Goal: Find contact information

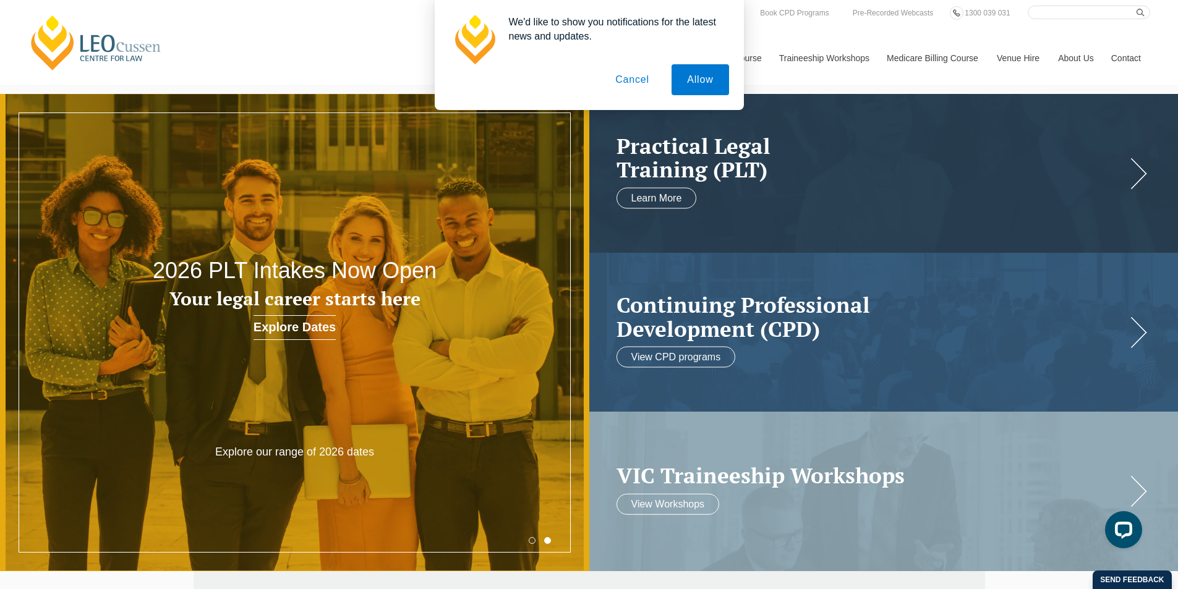
click at [632, 82] on button "Cancel" at bounding box center [632, 79] width 65 height 31
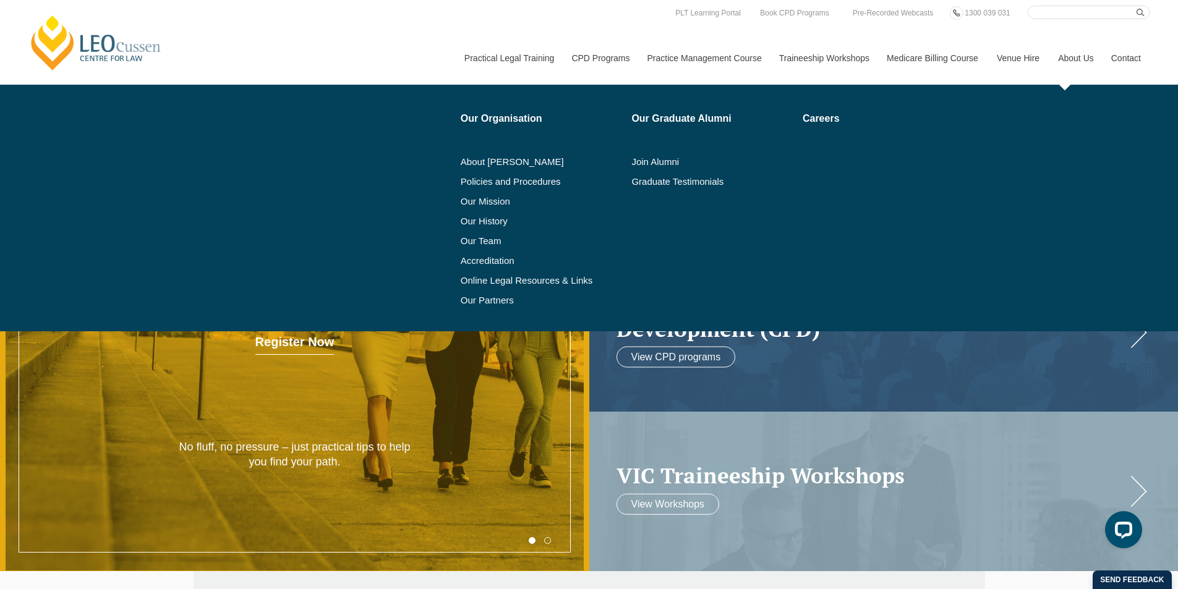
click at [1082, 57] on link "About Us" at bounding box center [1074, 58] width 53 height 53
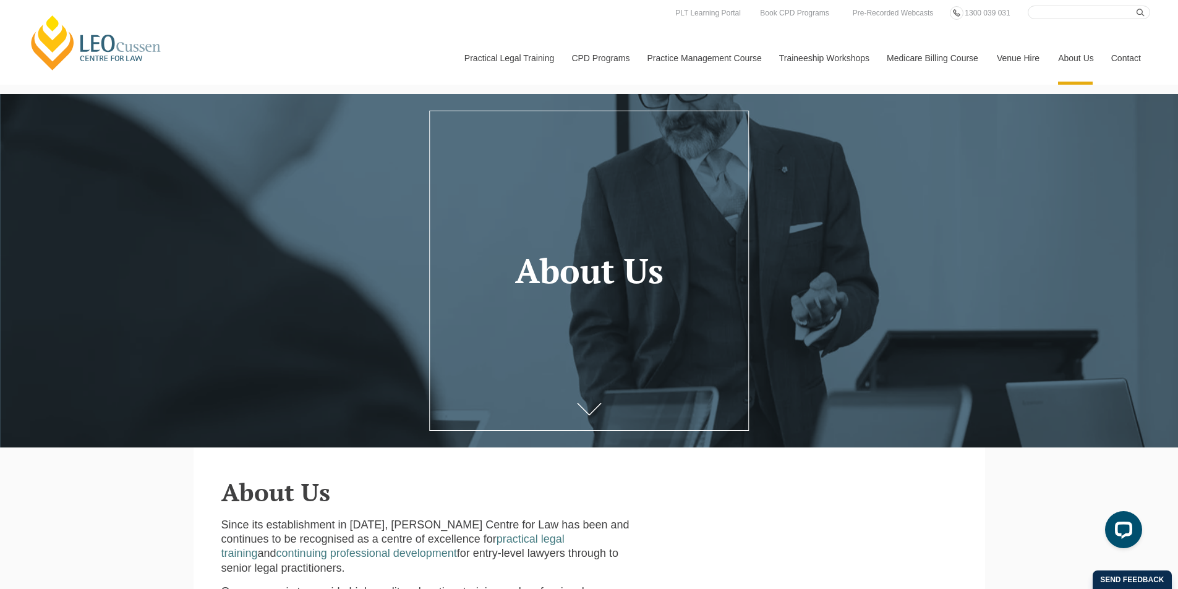
click at [1132, 54] on link "Contact" at bounding box center [1126, 58] width 48 height 53
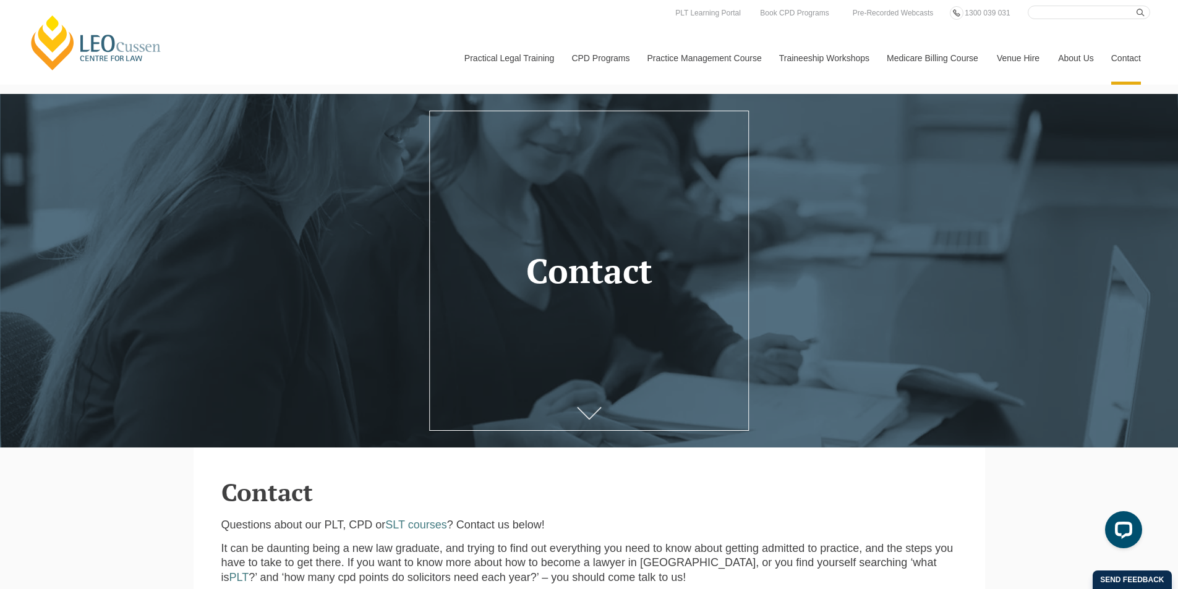
click at [585, 413] on icon at bounding box center [589, 413] width 25 height 12
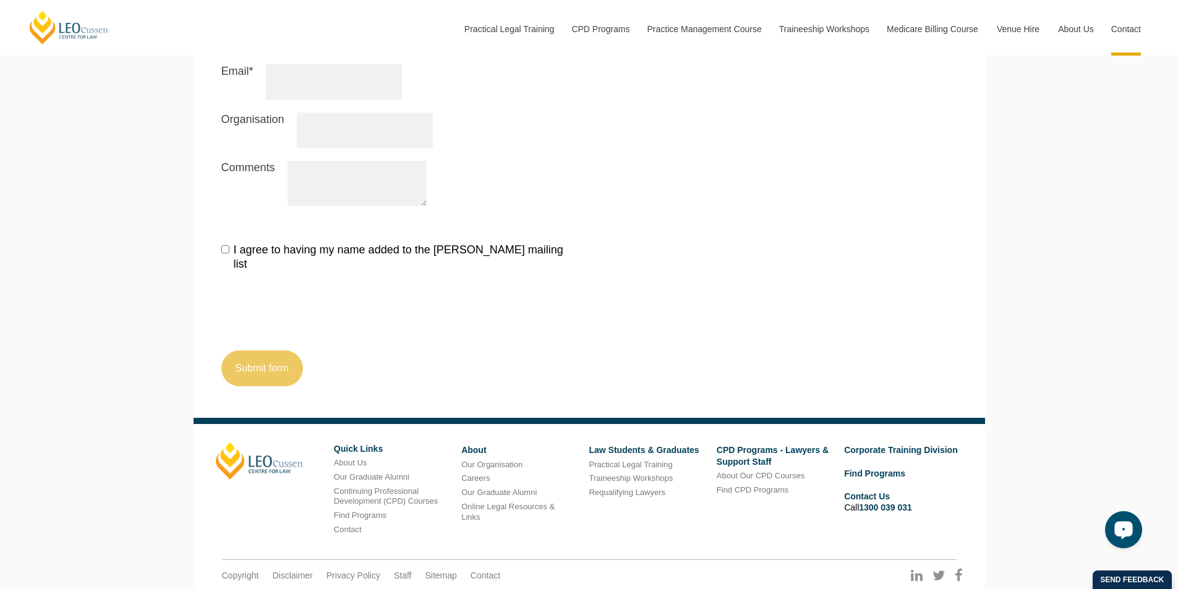
scroll to position [1442, 0]
